Goal: Information Seeking & Learning: Learn about a topic

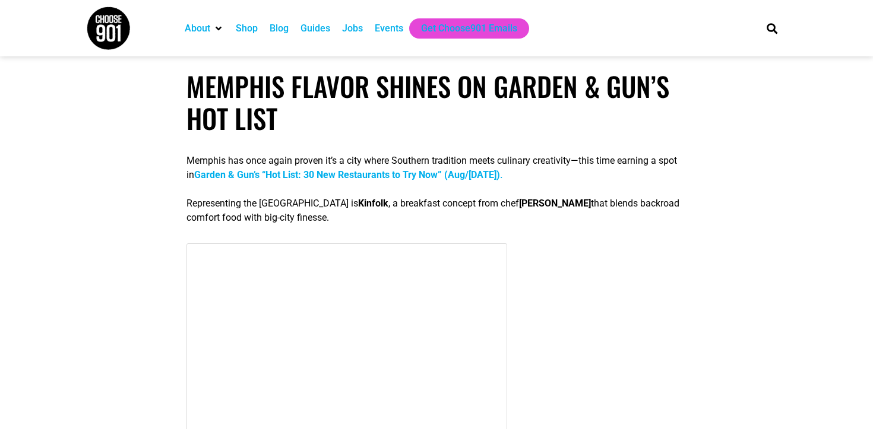
scroll to position [360, 0]
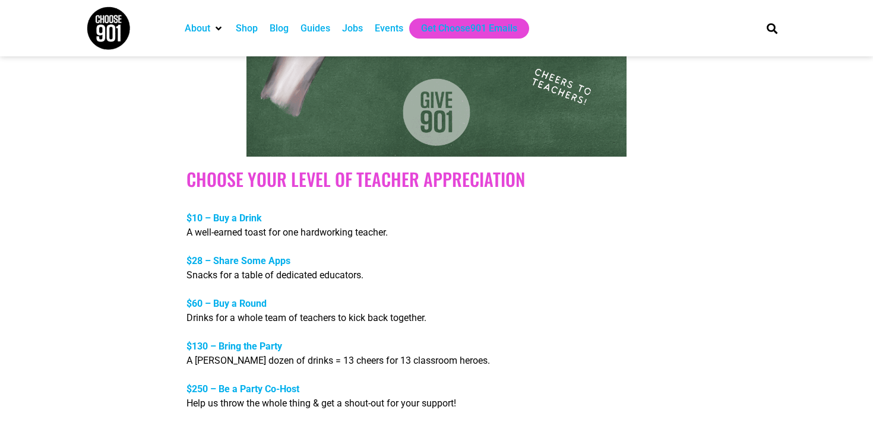
scroll to position [2009, 0]
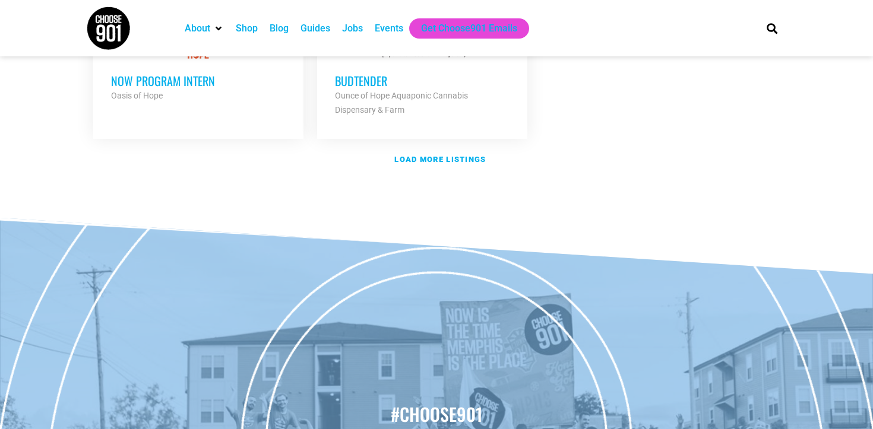
scroll to position [1565, 0]
click at [439, 154] on strong "Load more listings" at bounding box center [439, 158] width 91 height 9
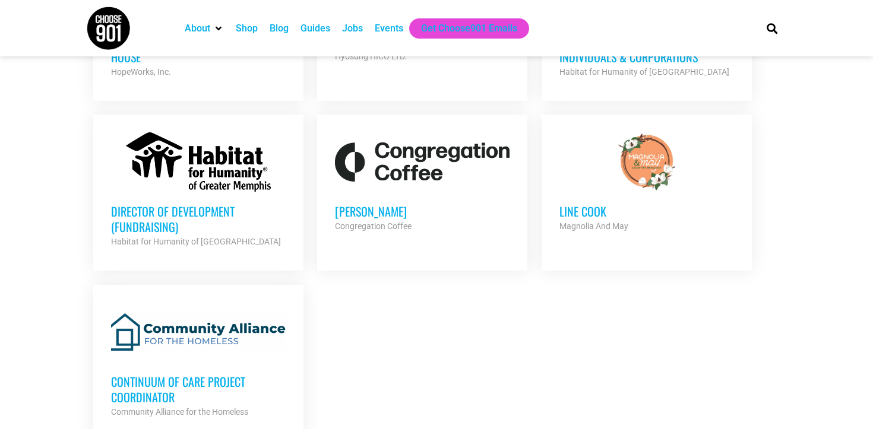
scroll to position [2439, 0]
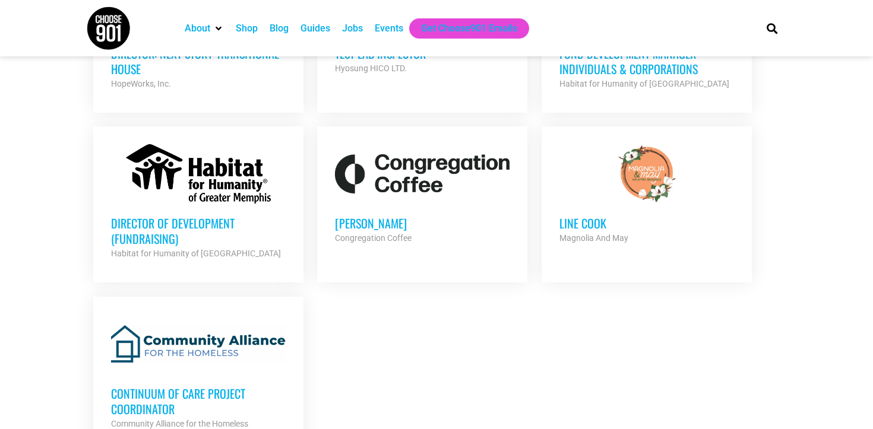
click at [654, 166] on div at bounding box center [646, 173] width 175 height 59
